Goal: Task Accomplishment & Management: Use online tool/utility

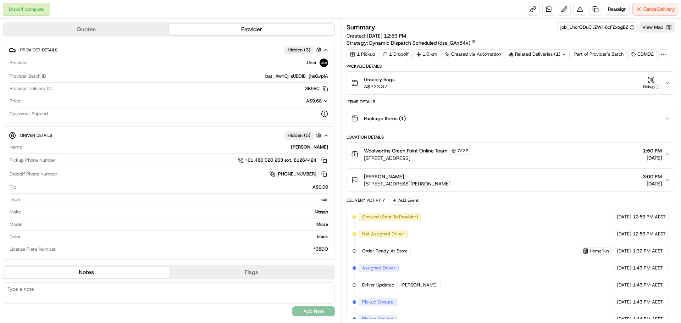
click at [668, 82] on icon "button" at bounding box center [668, 83] width 6 height 6
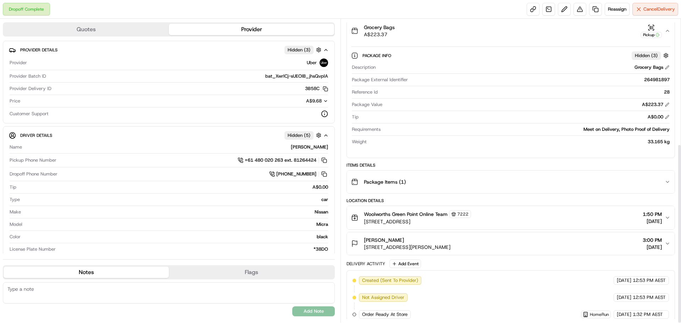
scroll to position [211, 0]
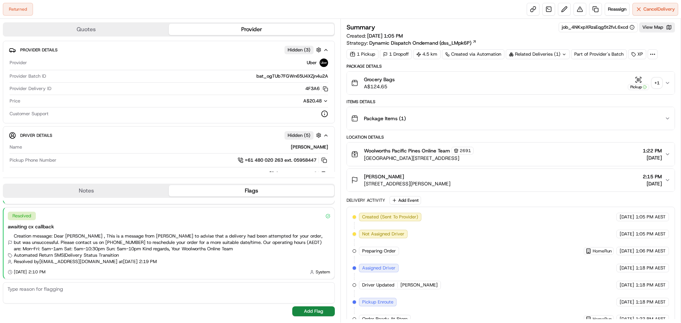
click at [657, 80] on div "+ 1" at bounding box center [657, 83] width 10 height 10
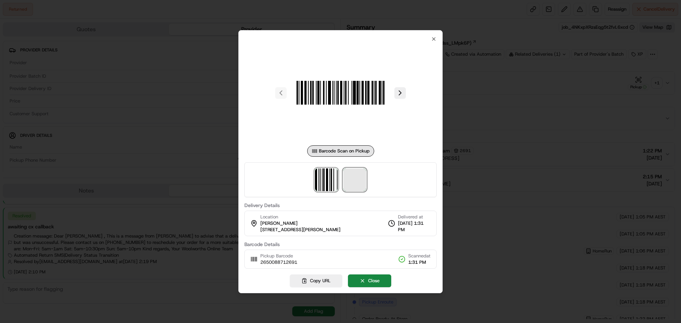
click at [349, 181] on span at bounding box center [354, 180] width 23 height 23
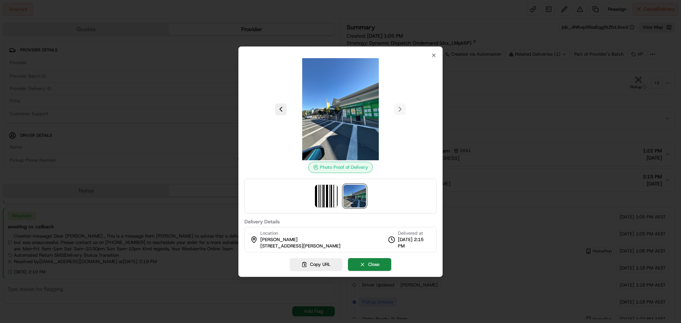
click at [362, 195] on img at bounding box center [354, 196] width 23 height 23
click at [378, 265] on button "Close" at bounding box center [369, 264] width 43 height 13
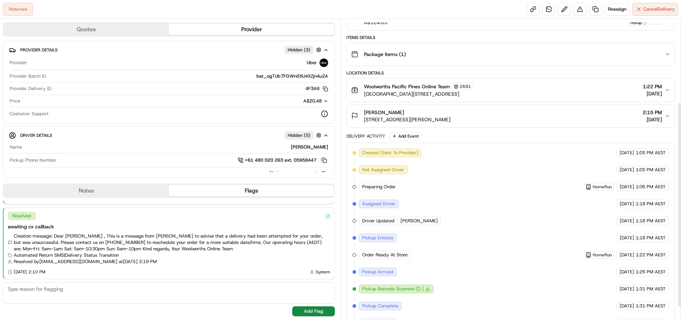
scroll to position [147, 0]
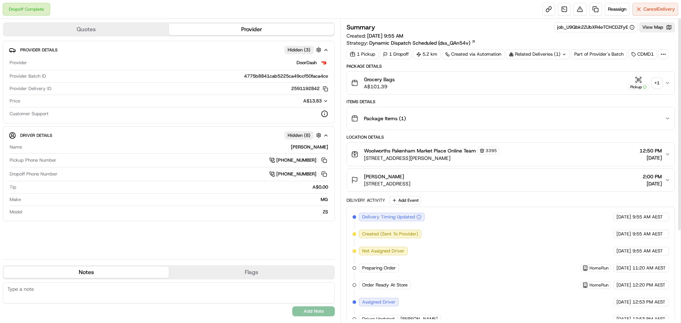
click at [655, 86] on div "+ 1" at bounding box center [657, 83] width 10 height 10
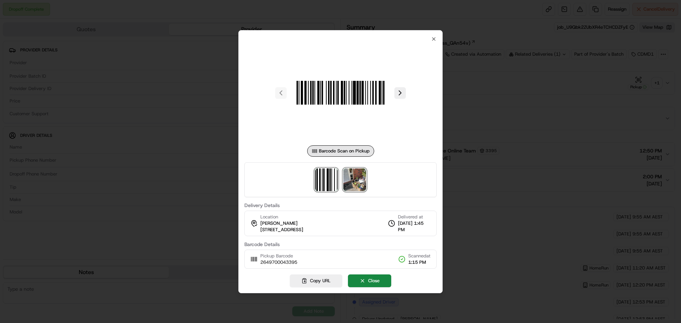
click at [355, 182] on img at bounding box center [354, 180] width 23 height 23
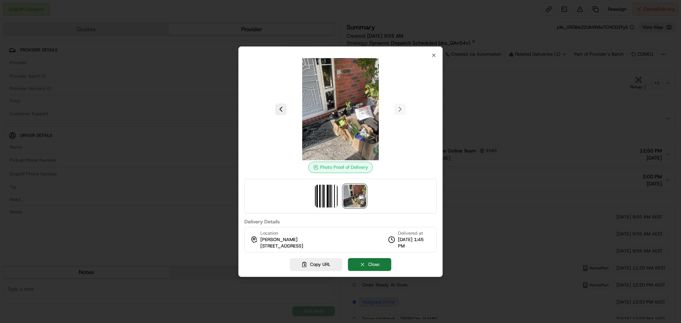
click at [371, 264] on button "Close" at bounding box center [369, 264] width 43 height 13
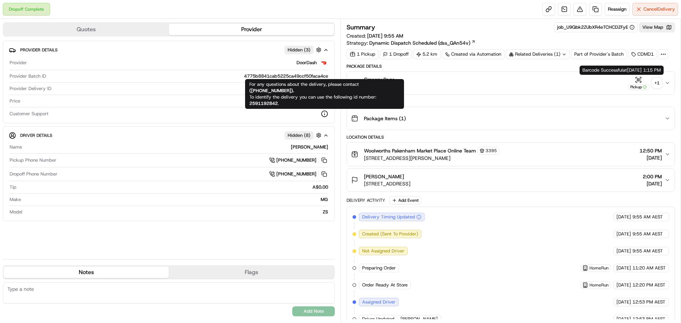
click at [657, 84] on div "+ 1" at bounding box center [657, 83] width 10 height 10
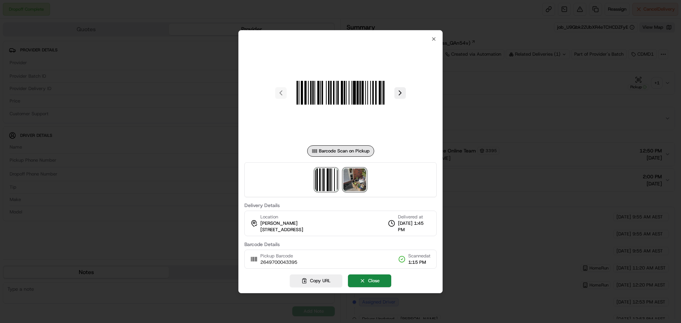
click at [356, 186] on img at bounding box center [354, 180] width 23 height 23
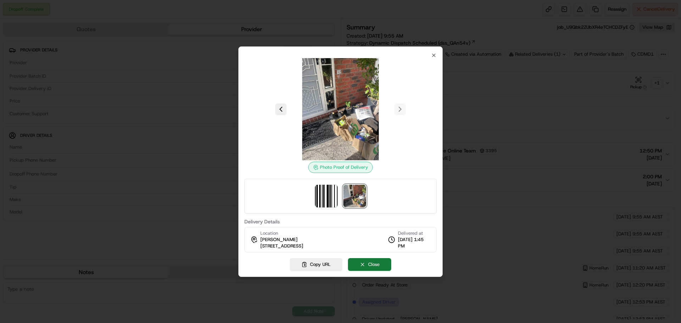
click at [378, 265] on button "Close" at bounding box center [369, 264] width 43 height 13
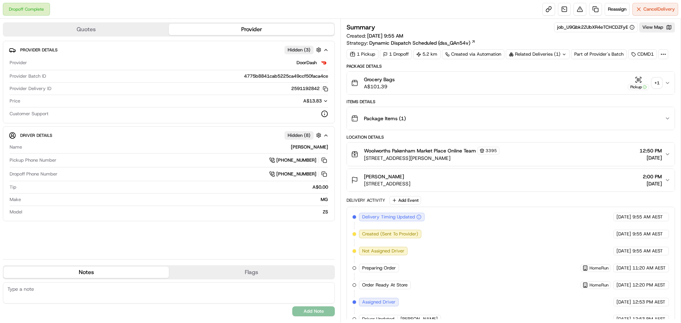
click at [556, 54] on div "Related Deliveries (1)" at bounding box center [538, 54] width 64 height 10
drag, startPoint x: 552, startPoint y: 102, endPoint x: 579, endPoint y: 90, distance: 29.1
click at [553, 102] on div "Items Details" at bounding box center [511, 102] width 329 height 6
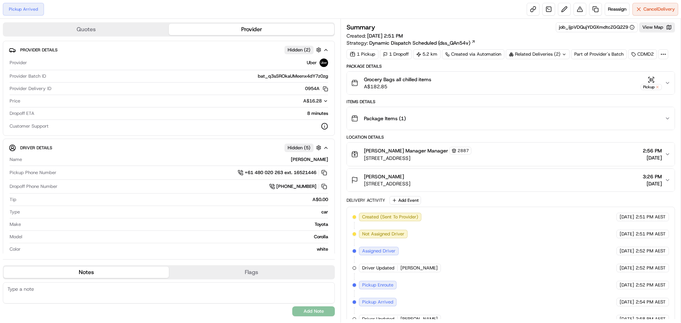
click at [568, 51] on div "Related Deliveries (2)" at bounding box center [538, 54] width 64 height 10
click at [549, 82] on span "job_6L5XvpfC3Xca5pwqQhrmZE" at bounding box center [555, 82] width 69 height 6
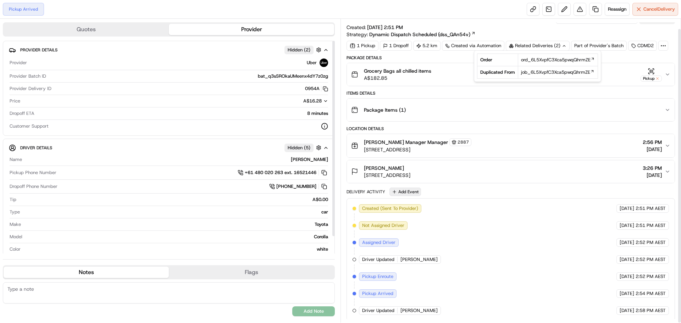
scroll to position [10, 0]
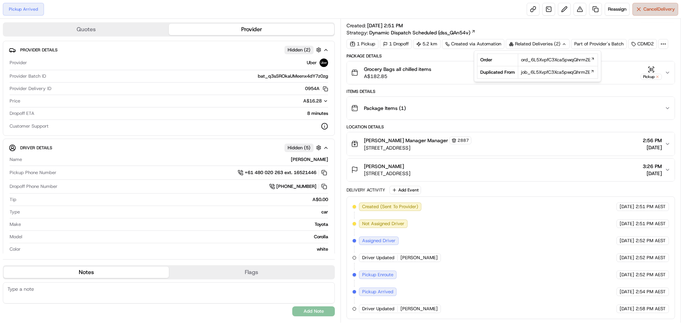
click at [657, 11] on span "Cancel Delivery" at bounding box center [660, 9] width 32 height 6
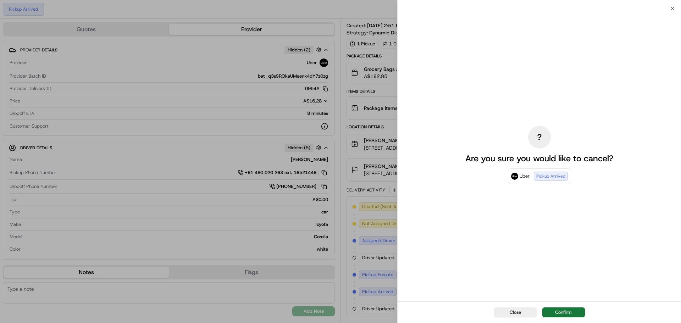
click at [573, 312] on button "Confirm" at bounding box center [563, 313] width 43 height 10
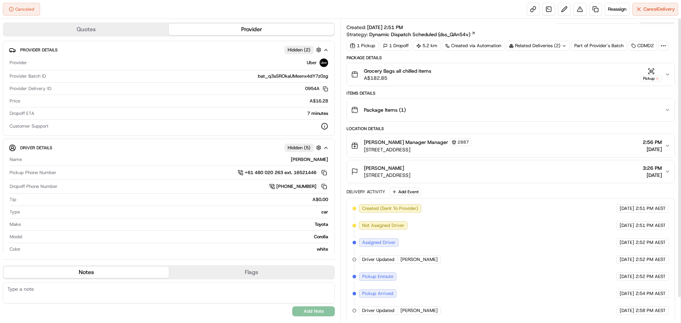
scroll to position [0, 0]
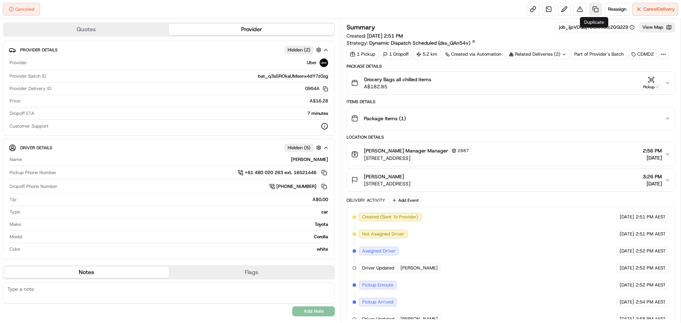
click at [593, 11] on link at bounding box center [595, 9] width 13 height 13
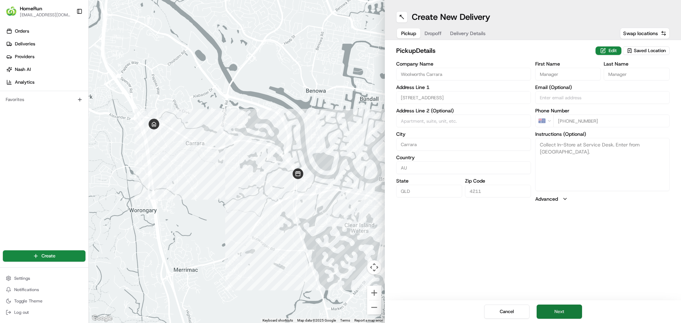
click at [566, 310] on button "Next" at bounding box center [559, 312] width 45 height 14
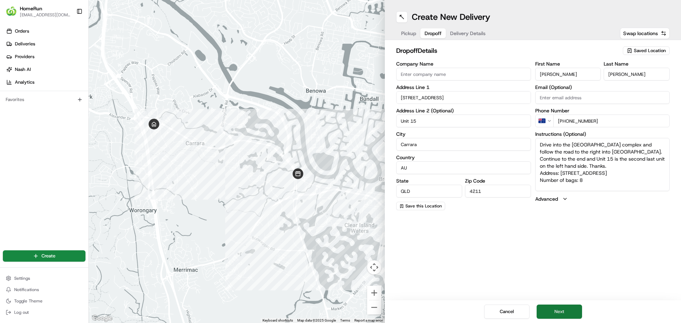
click at [569, 311] on button "Next" at bounding box center [559, 312] width 45 height 14
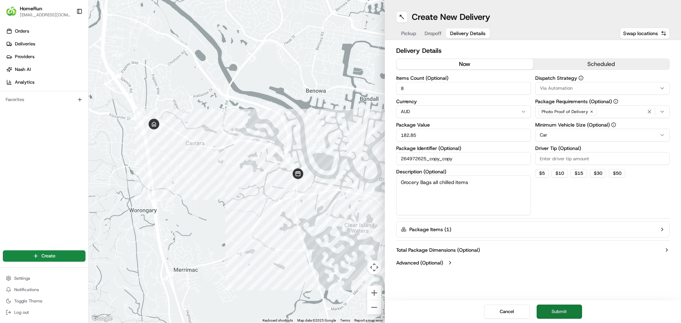
click at [567, 307] on button "Submit" at bounding box center [559, 312] width 45 height 14
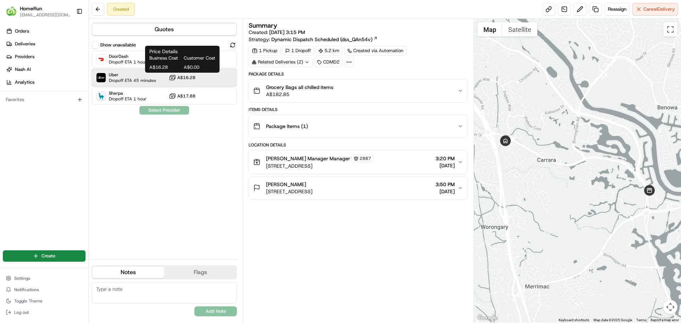
click at [182, 73] on div "Uber Dropoff ETA 45 minutes A$16.28" at bounding box center [164, 77] width 145 height 17
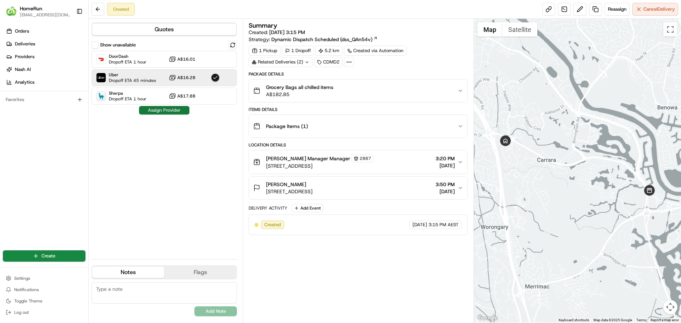
click at [168, 110] on button "Assign Provider" at bounding box center [164, 110] width 50 height 9
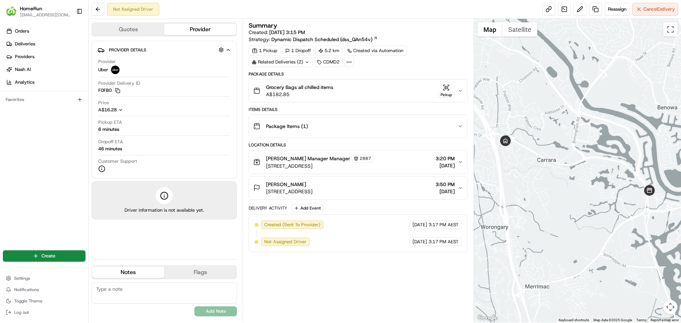
click at [323, 264] on div "Summary Created: 16/08/2025 3:15 PM Strategy: Dynamic Dispatch Scheduled (dss_Q…" at bounding box center [358, 170] width 219 height 297
click at [346, 274] on div "Summary Created: 16/08/2025 3:15 PM Strategy: Dynamic Dispatch Scheduled (dss_Q…" at bounding box center [358, 170] width 219 height 297
click at [353, 257] on div "Summary Created: 16/08/2025 3:15 PM Strategy: Dynamic Dispatch Scheduled (dss_Q…" at bounding box center [358, 170] width 219 height 297
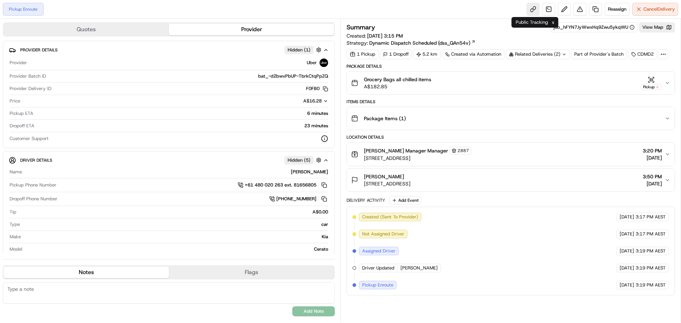
click at [532, 9] on link at bounding box center [533, 9] width 13 height 13
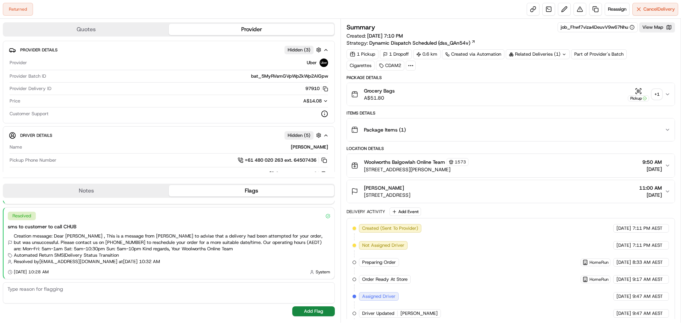
click at [657, 93] on div "+ 1" at bounding box center [657, 94] width 10 height 10
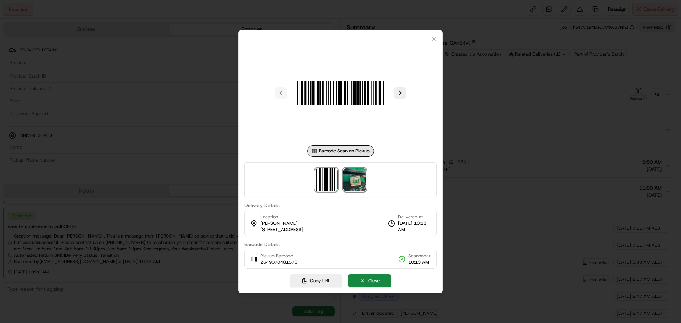
drag, startPoint x: 359, startPoint y: 184, endPoint x: 364, endPoint y: 185, distance: 5.4
click at [359, 184] on img at bounding box center [354, 180] width 23 height 23
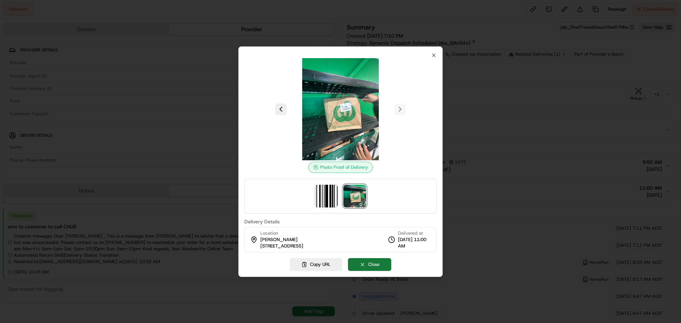
click at [383, 266] on button "Close" at bounding box center [369, 264] width 43 height 13
